Goal: Find specific page/section: Find specific page/section

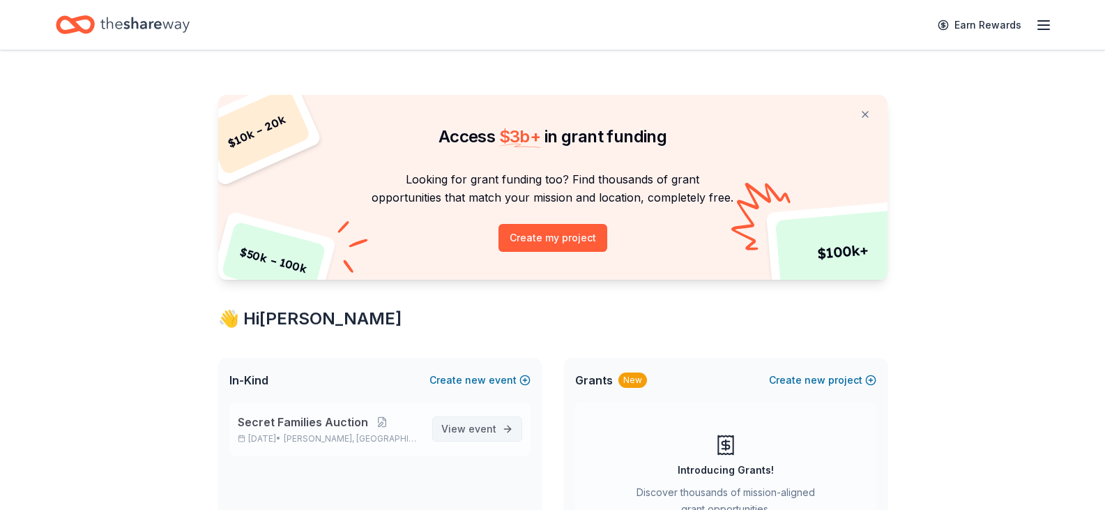
click at [483, 422] on span "event" at bounding box center [482, 428] width 28 height 12
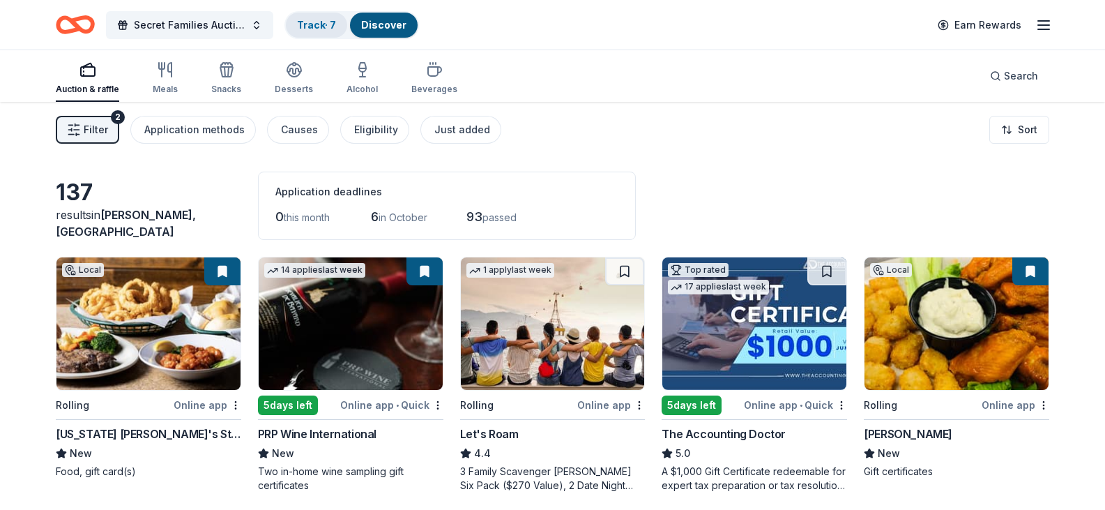
click at [315, 24] on link "Track · 7" at bounding box center [316, 25] width 39 height 12
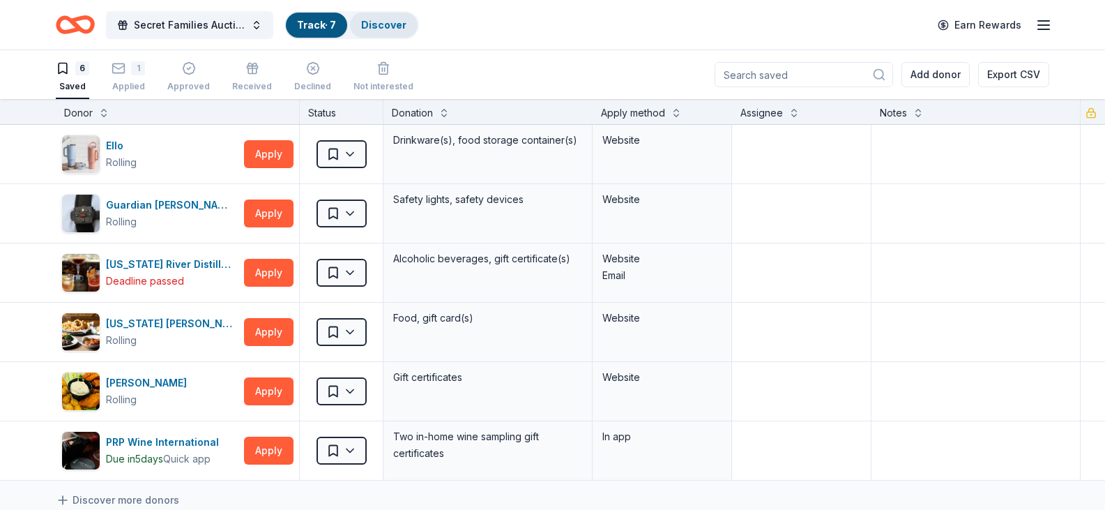
click at [371, 28] on link "Discover" at bounding box center [383, 25] width 45 height 12
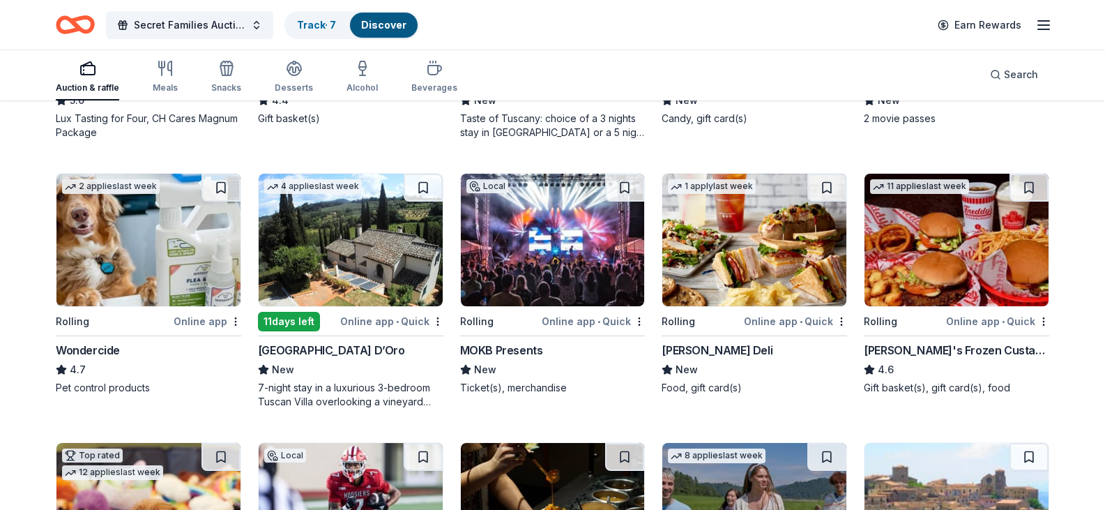
scroll to position [627, 0]
